Goal: Task Accomplishment & Management: Use online tool/utility

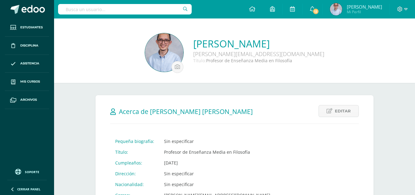
click at [375, 57] on div "Juan Josué Chanta Menjivar josue.chanta@colegiobelga.edu.gt Título: Profesor de…" at bounding box center [234, 53] width 351 height 40
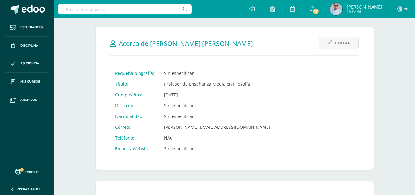
scroll to position [70, 0]
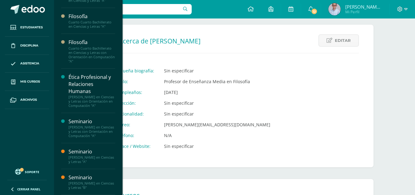
scroll to position [41, 0]
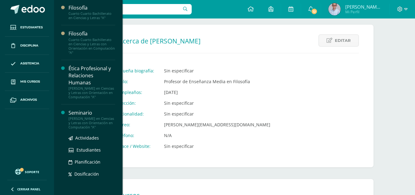
click at [90, 116] on div "Seminario" at bounding box center [92, 112] width 47 height 7
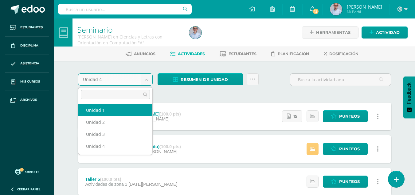
select select "Unidad 1"
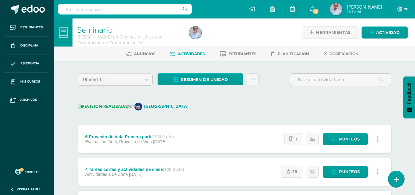
scroll to position [2, 0]
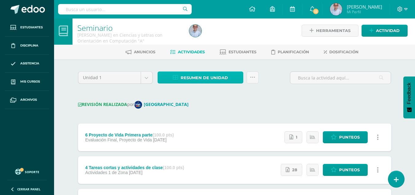
click at [218, 78] on span "Resumen de unidad" at bounding box center [204, 77] width 47 height 11
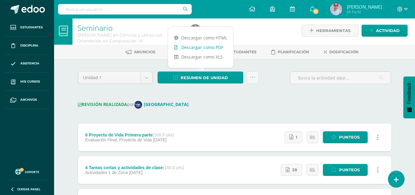
click at [202, 49] on link "Descargar como PDF" at bounding box center [200, 47] width 65 height 10
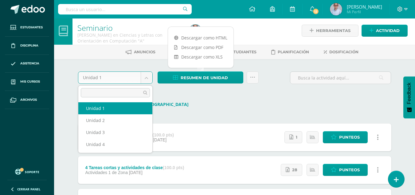
click at [149, 75] on body "Estudiantes Disciplina Asistencia Mis cursos Archivos Soporte Ayuda Reportar un…" at bounding box center [207, 176] width 415 height 357
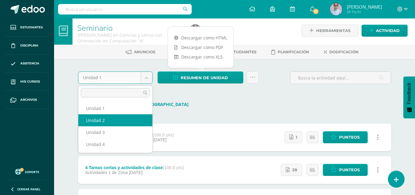
select select "Unidad 2"
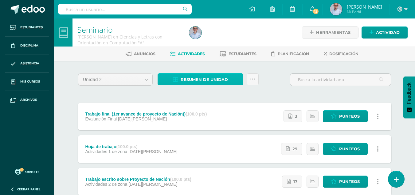
click at [204, 78] on span "Resumen de unidad" at bounding box center [204, 79] width 47 height 11
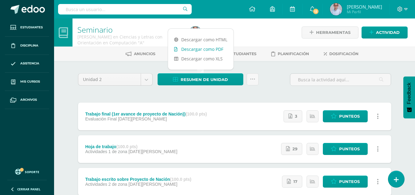
click at [199, 49] on link "Descargar como PDF" at bounding box center [200, 49] width 65 height 10
